Goal: Use online tool/utility: Utilize a website feature to perform a specific function

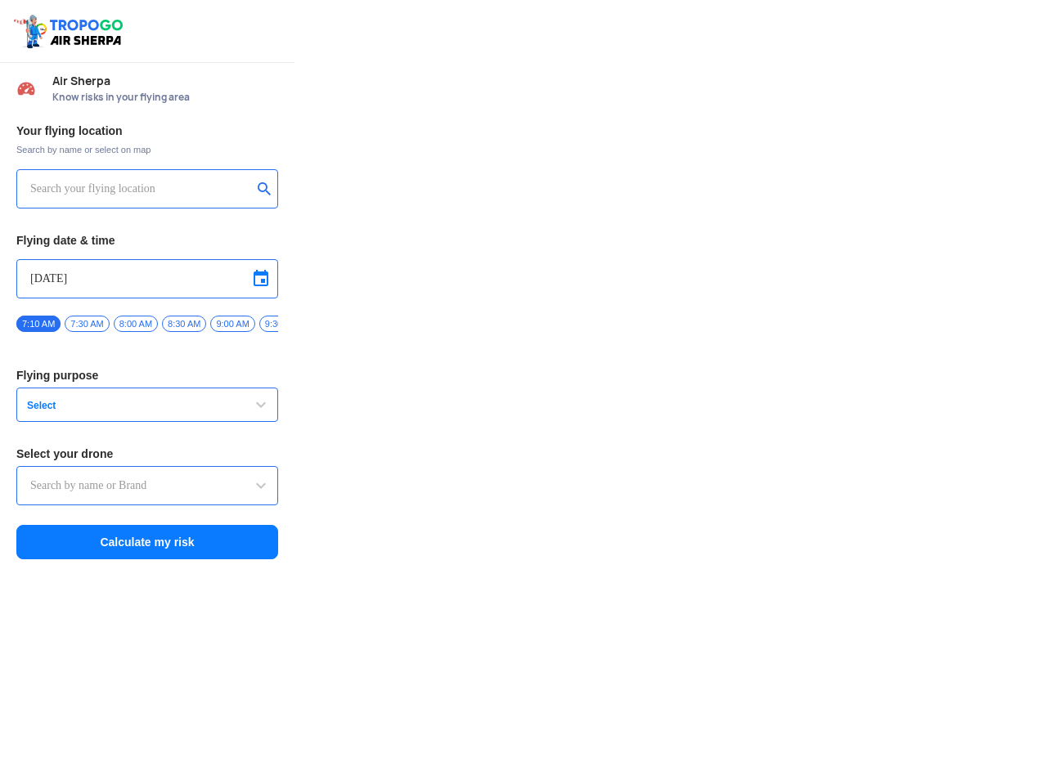
type input "Switch UAV"
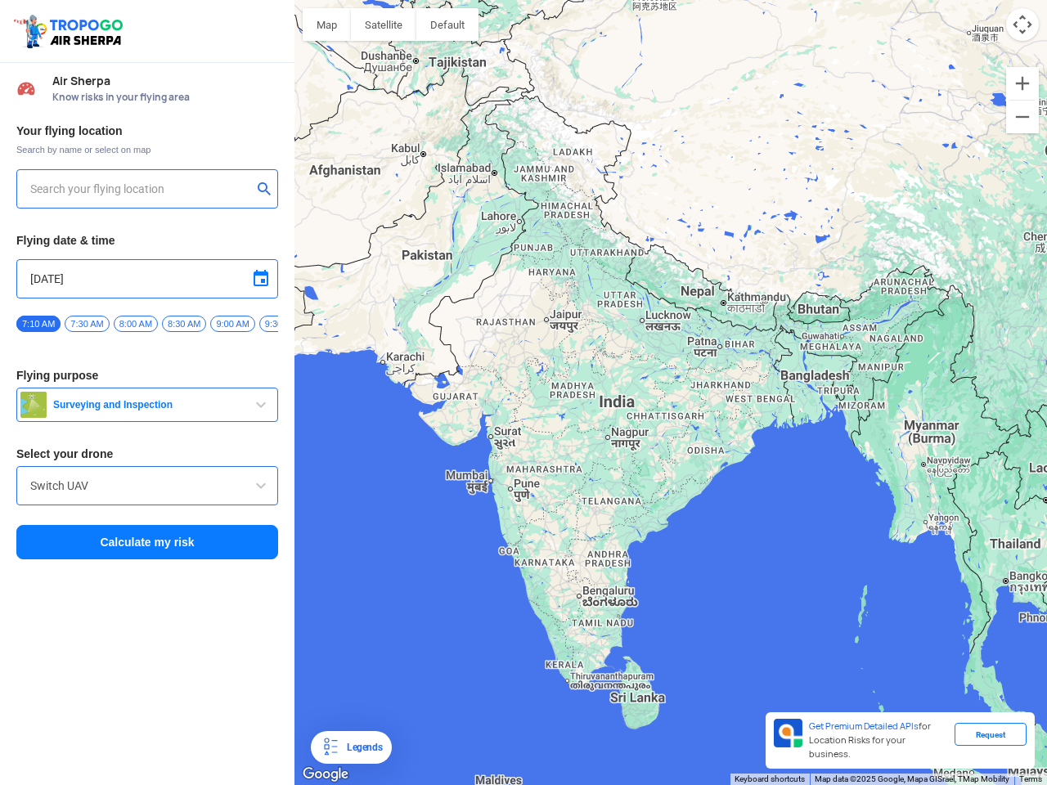
click at [70, 31] on img at bounding box center [70, 31] width 116 height 38
click at [141, 189] on input "text" at bounding box center [141, 189] width 222 height 20
click at [267, 191] on button "submit" at bounding box center [268, 190] width 20 height 16
click at [147, 279] on input "[DATE]" at bounding box center [147, 279] width 234 height 20
click at [261, 279] on div at bounding box center [523, 392] width 1047 height 785
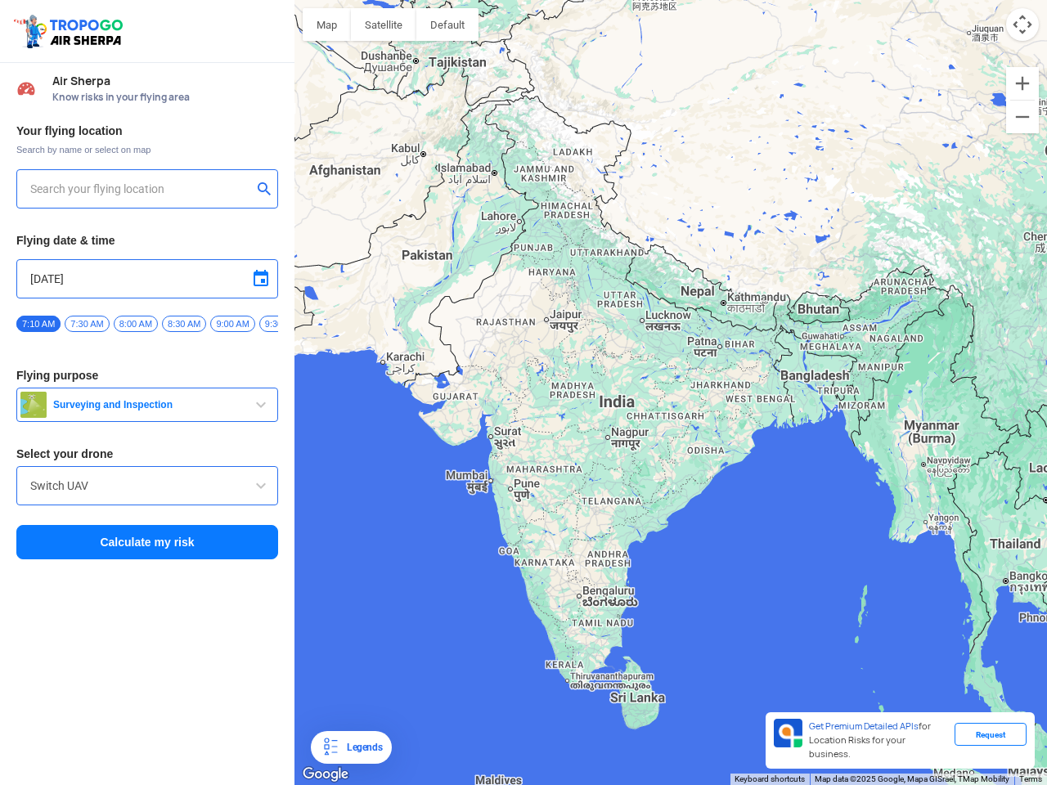
click at [38, 324] on div at bounding box center [523, 392] width 1047 height 785
click at [87, 324] on div at bounding box center [523, 392] width 1047 height 785
click at [136, 324] on div at bounding box center [523, 392] width 1047 height 785
click at [184, 324] on div at bounding box center [523, 392] width 1047 height 785
click at [232, 324] on div at bounding box center [523, 392] width 1047 height 785
